Goal: Task Accomplishment & Management: Manage account settings

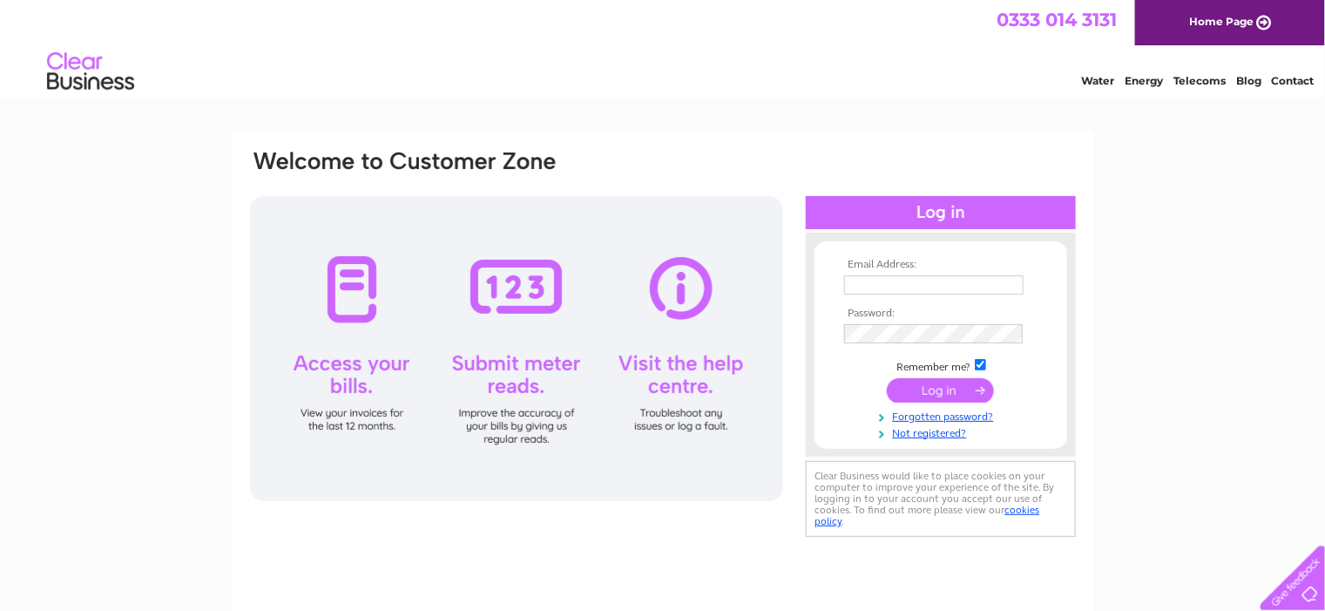
type input "cmoyes@azuria.com"
click at [934, 387] on input "submit" at bounding box center [940, 390] width 107 height 24
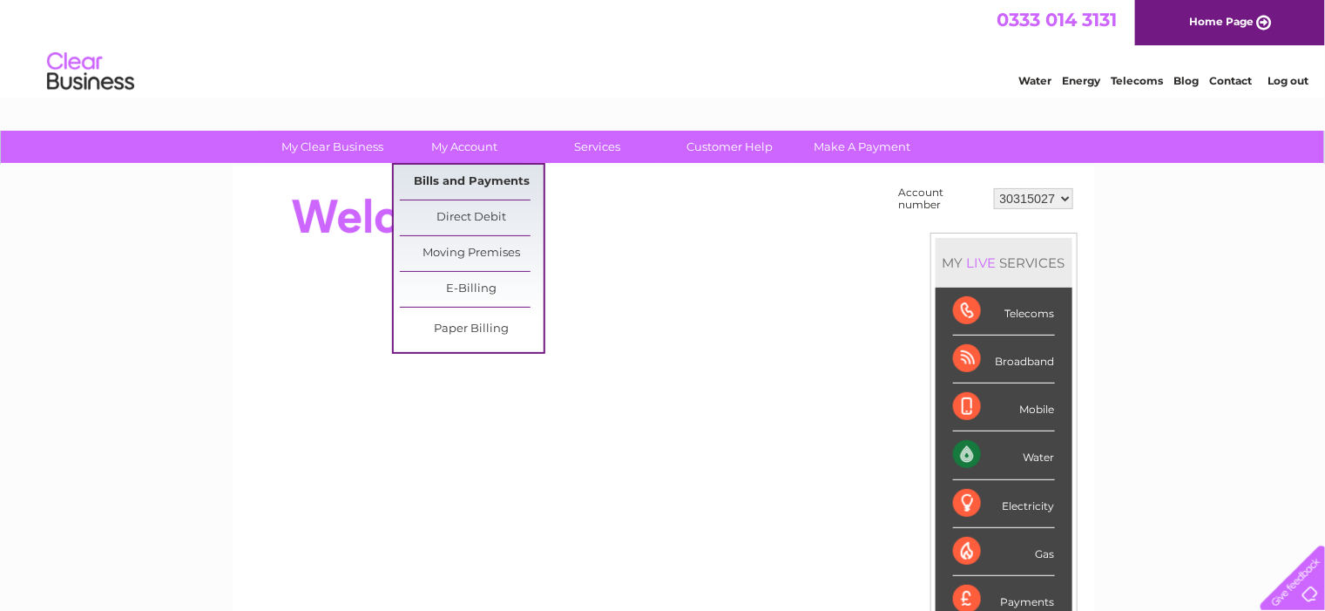
click at [469, 177] on link "Bills and Payments" at bounding box center [472, 182] width 144 height 35
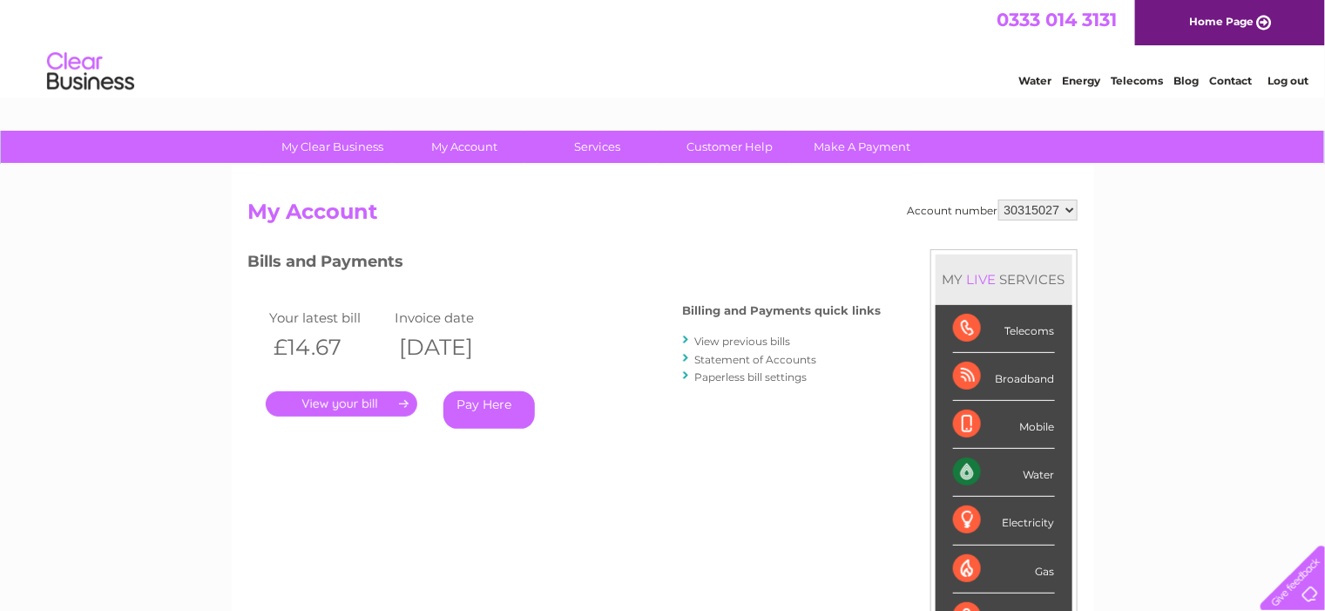
click at [353, 407] on link "." at bounding box center [342, 403] width 152 height 25
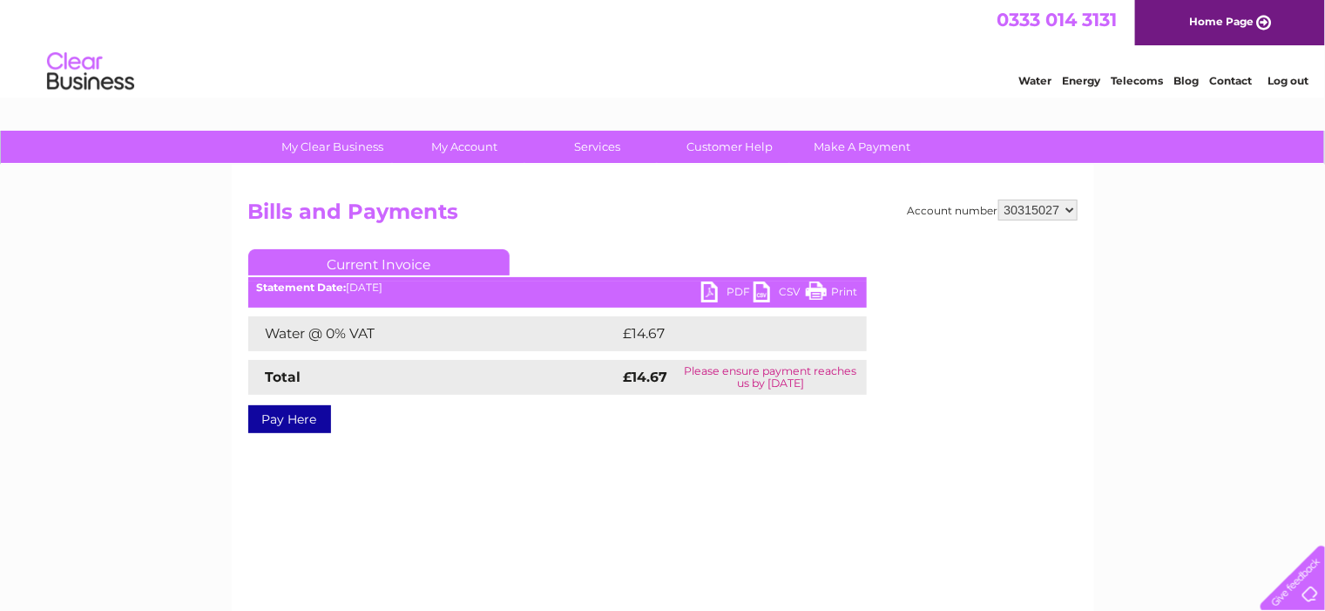
click at [735, 287] on link "PDF" at bounding box center [727, 293] width 52 height 25
click at [1277, 77] on link "Log out" at bounding box center [1288, 80] width 41 height 13
